Goal: Check status: Check status

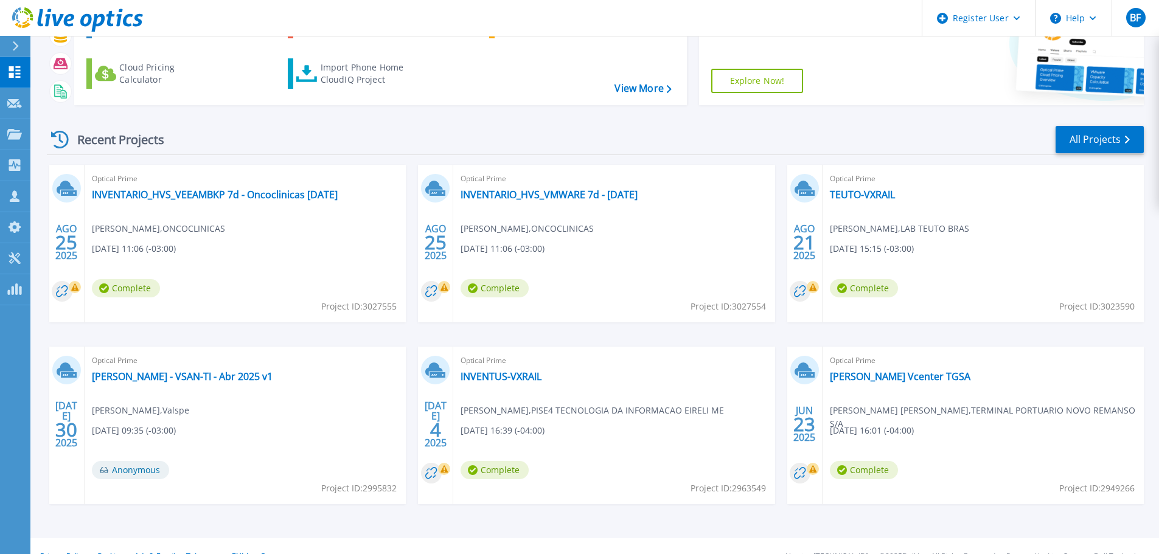
scroll to position [120, 0]
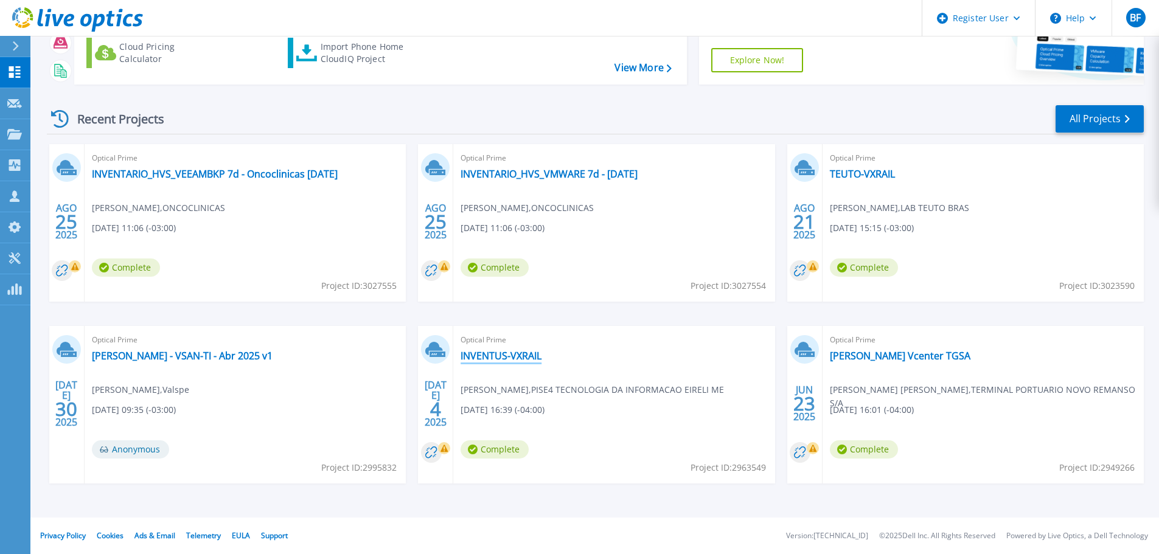
click at [488, 359] on link "INVENTUS-VXRAIL" at bounding box center [500, 356] width 81 height 12
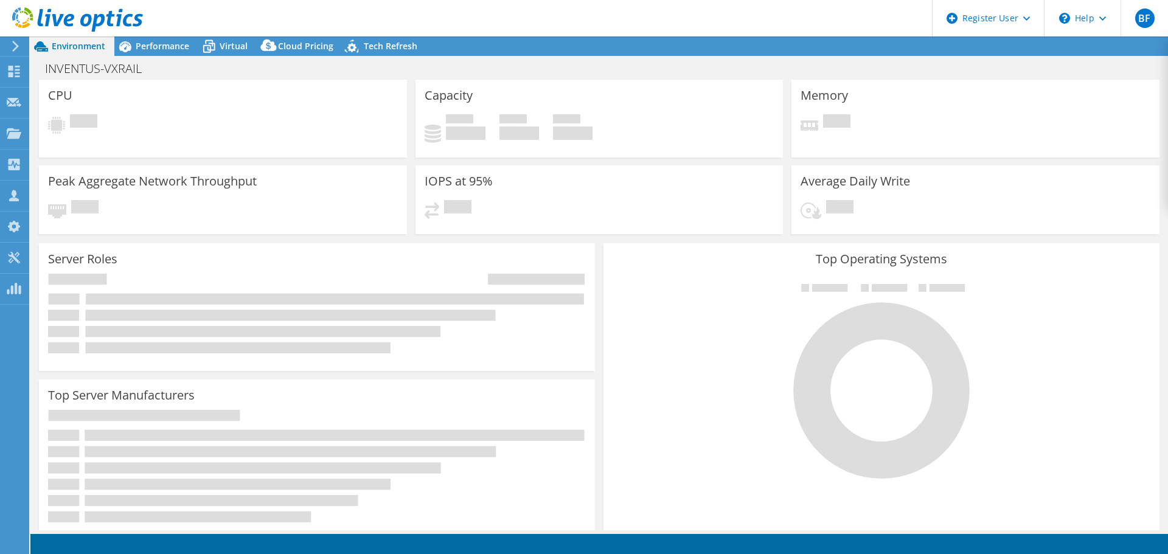
select select "USD"
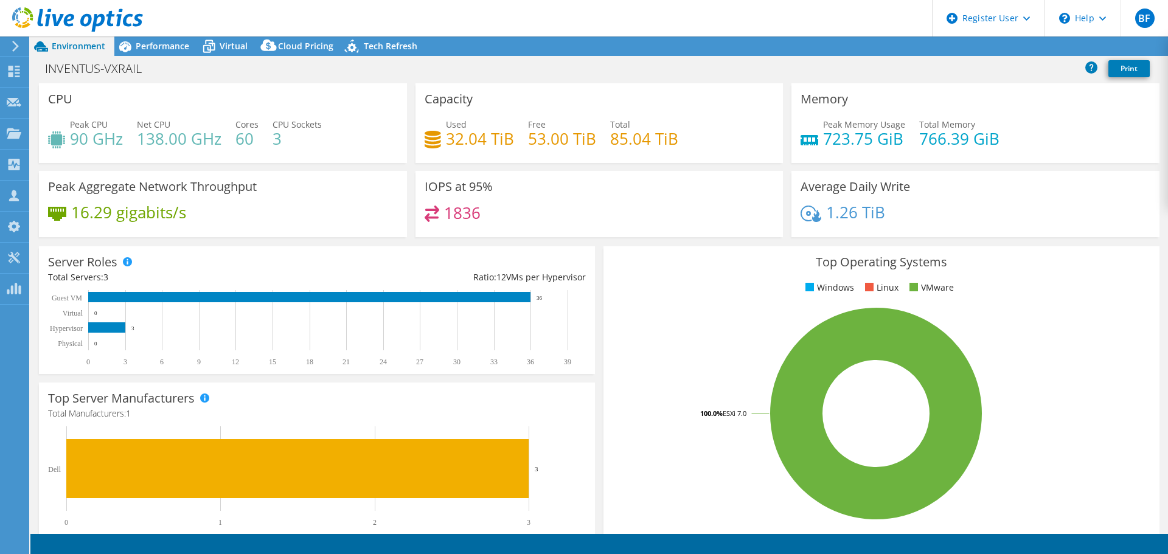
click at [164, 53] on div "Performance" at bounding box center [156, 45] width 84 height 19
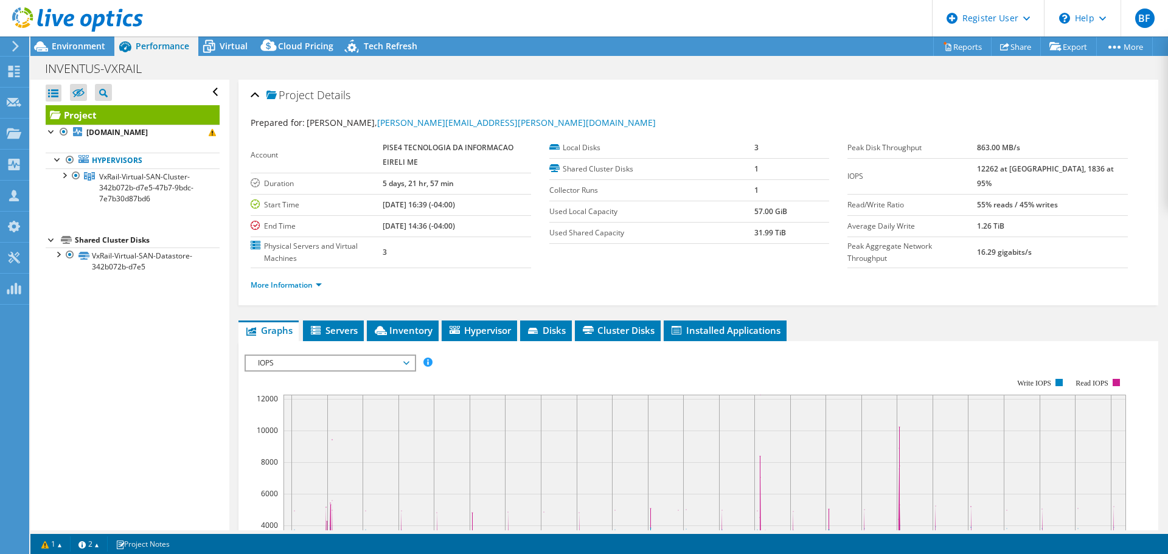
click at [172, 203] on link "VxRail-Virtual-SAN-Cluster-342b072b-d7e5-47b7-9bdc-7e7b30d87bd6" at bounding box center [133, 187] width 174 height 38
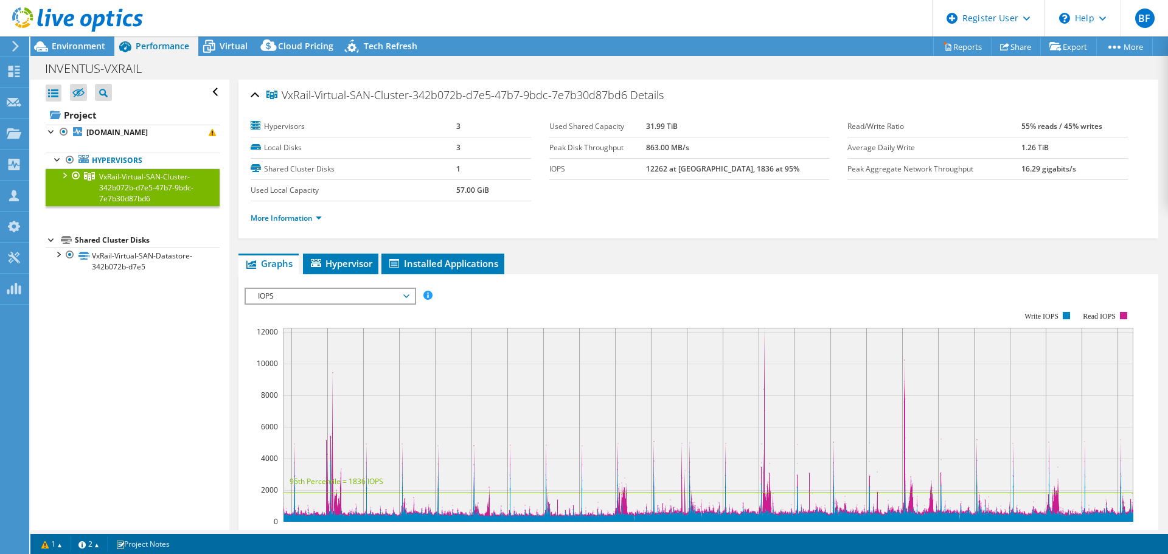
click at [60, 178] on div at bounding box center [64, 174] width 12 height 12
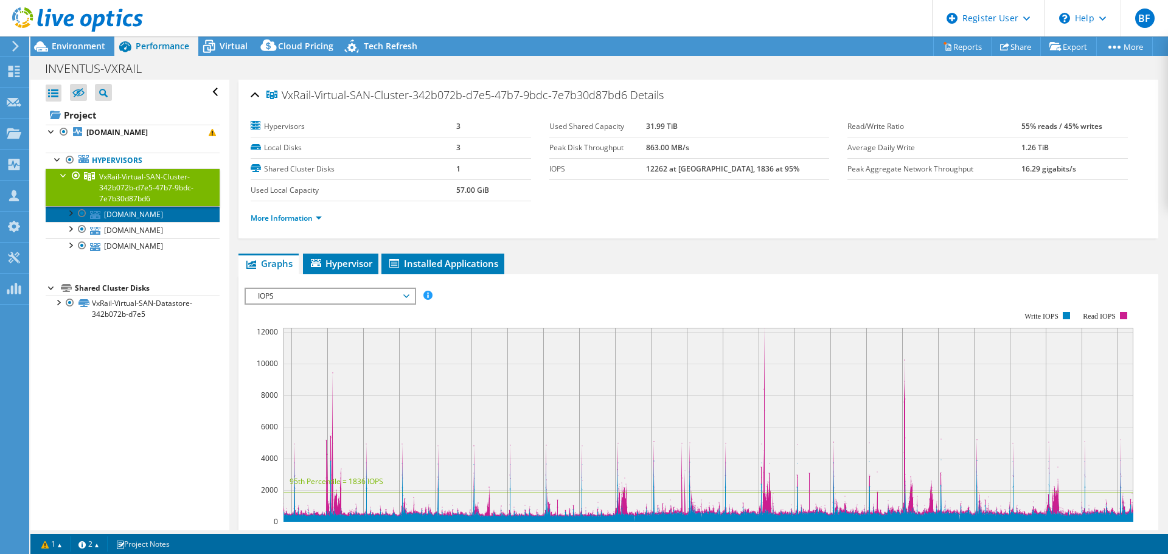
click at [135, 218] on link "manesxi02.ip.inventuspower.com" at bounding box center [133, 214] width 174 height 16
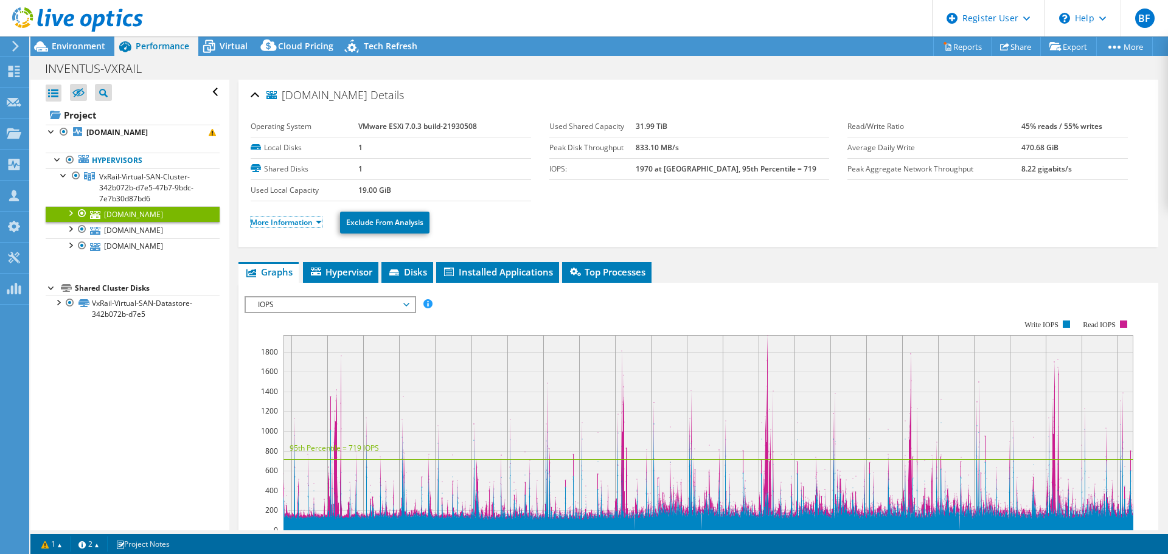
click at [316, 218] on link "More Information" at bounding box center [286, 222] width 71 height 10
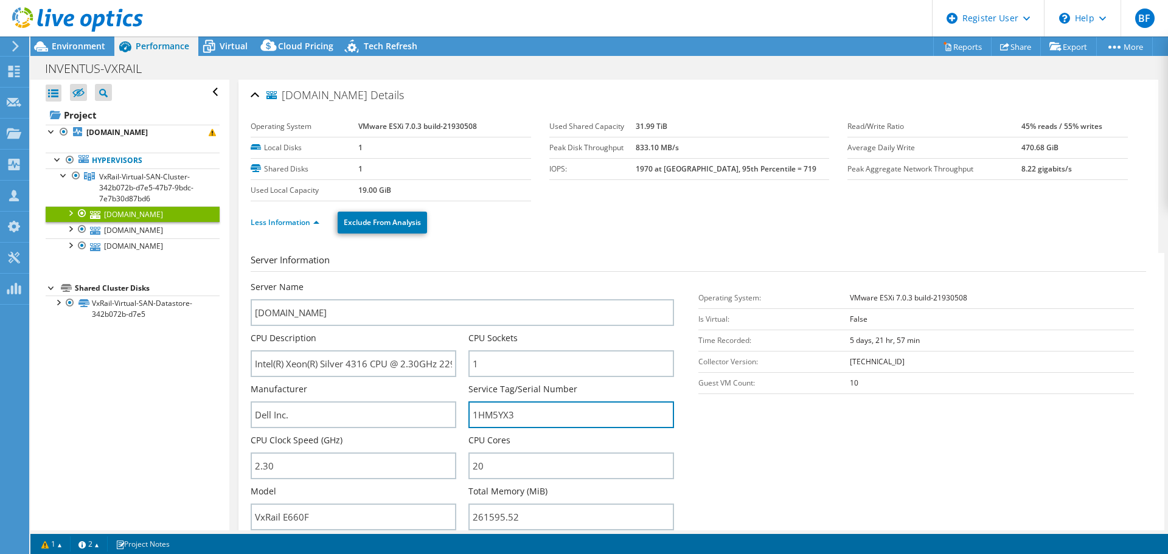
click at [481, 404] on input "1HM5YX3" at bounding box center [571, 414] width 206 height 27
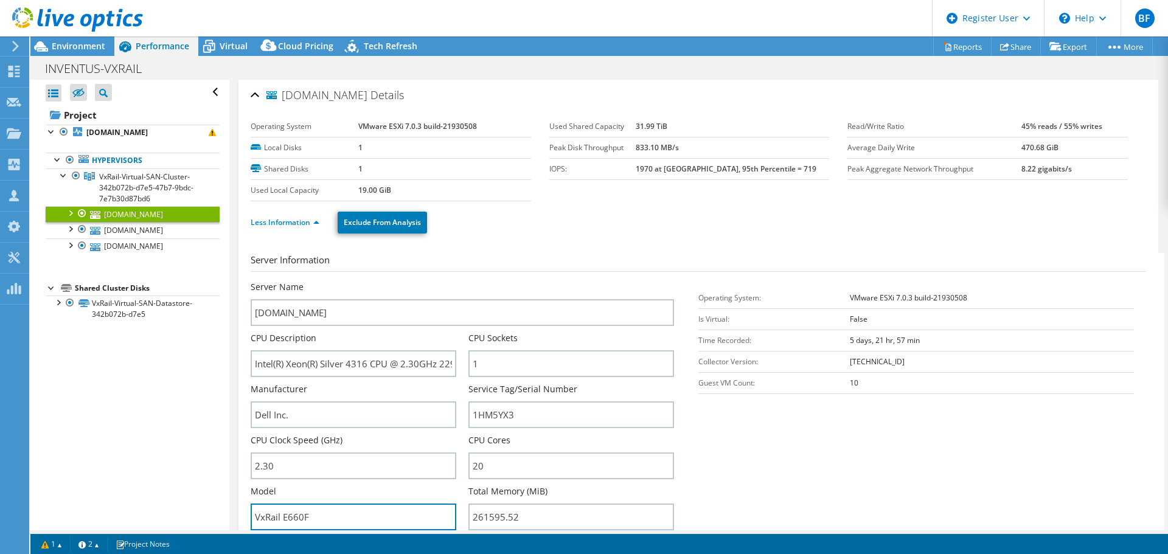
click at [327, 518] on input "VxRail E660F" at bounding box center [354, 517] width 206 height 27
